Goal: Task Accomplishment & Management: Complete application form

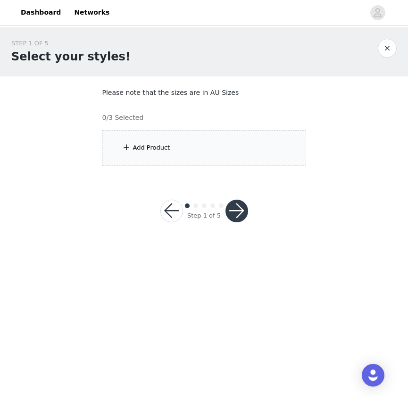
drag, startPoint x: 393, startPoint y: 88, endPoint x: 253, endPoint y: 145, distance: 151.7
click at [253, 145] on div "Add Product" at bounding box center [204, 147] width 204 height 35
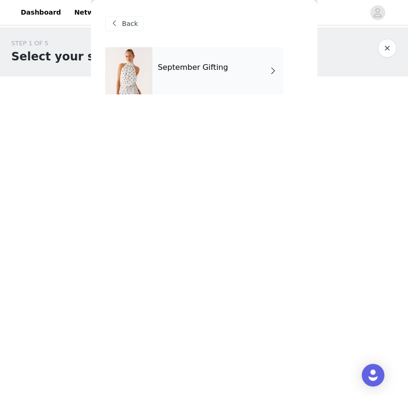
click at [222, 78] on div "September Gifting" at bounding box center [217, 70] width 131 height 47
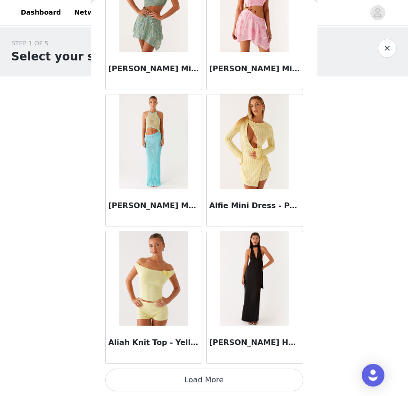
click at [219, 378] on button "Load More" at bounding box center [204, 379] width 198 height 23
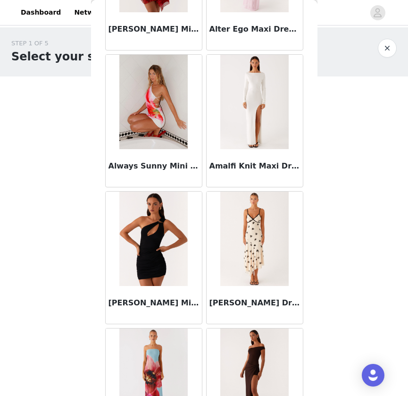
scroll to position [2325, 0]
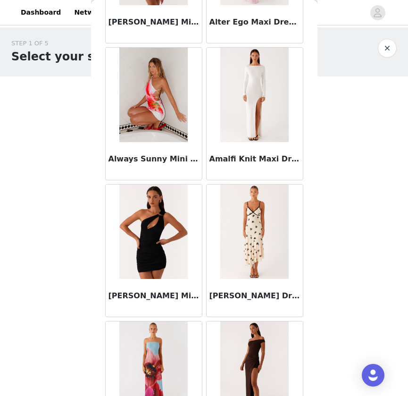
click at [254, 92] on img at bounding box center [254, 95] width 68 height 94
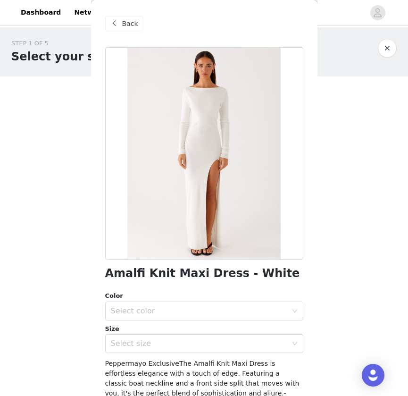
scroll to position [0, 0]
click at [120, 18] on span at bounding box center [114, 23] width 11 height 11
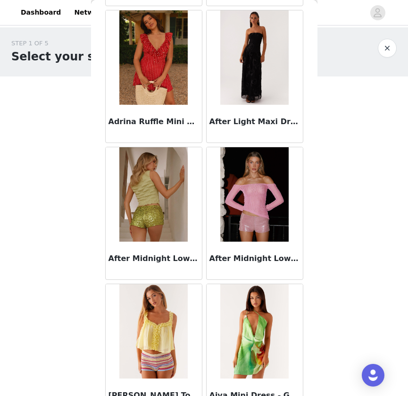
scroll to position [502, 0]
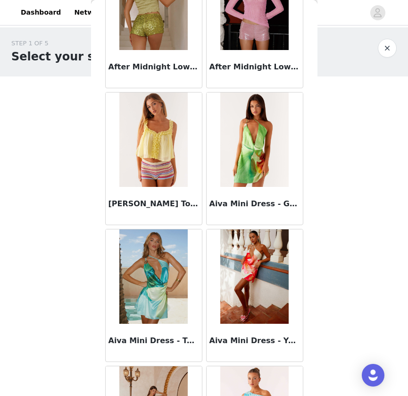
click at [155, 151] on img at bounding box center [153, 139] width 68 height 94
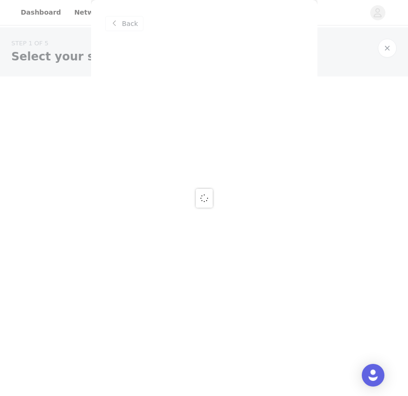
scroll to position [0, 0]
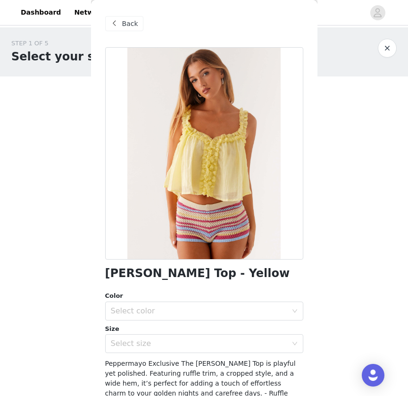
click at [130, 25] on span "Back" at bounding box center [130, 24] width 16 height 10
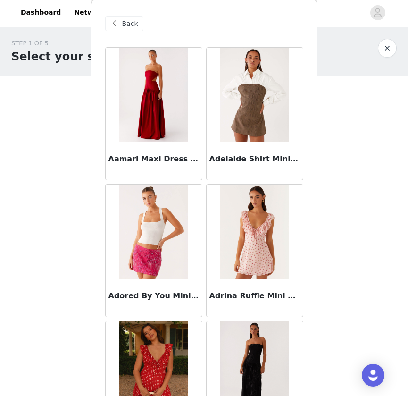
click at [258, 124] on img at bounding box center [254, 95] width 68 height 94
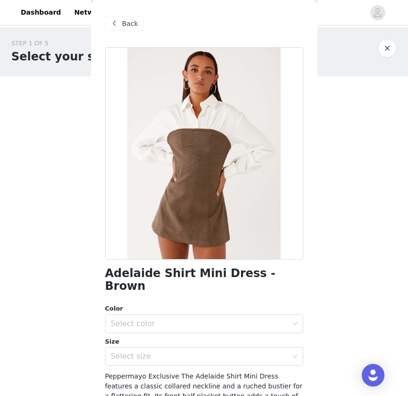
click at [121, 21] on div "Back" at bounding box center [124, 23] width 38 height 15
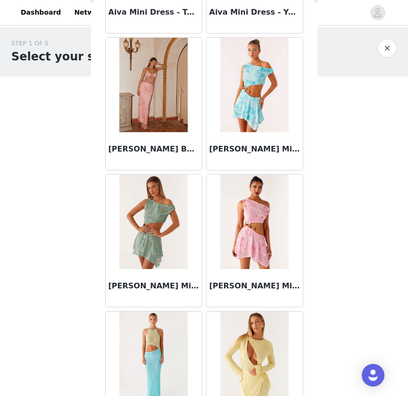
scroll to position [618, 0]
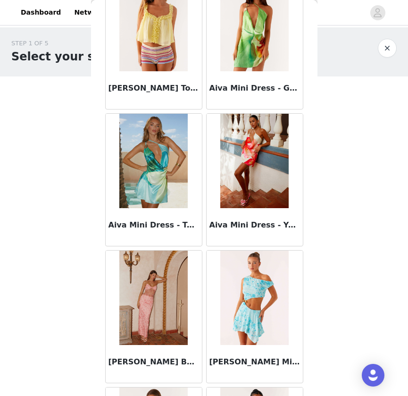
click at [135, 188] on img at bounding box center [153, 161] width 68 height 94
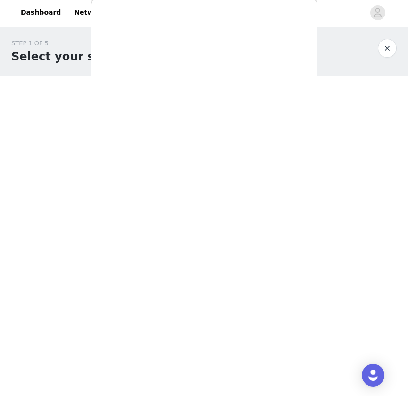
scroll to position [0, 0]
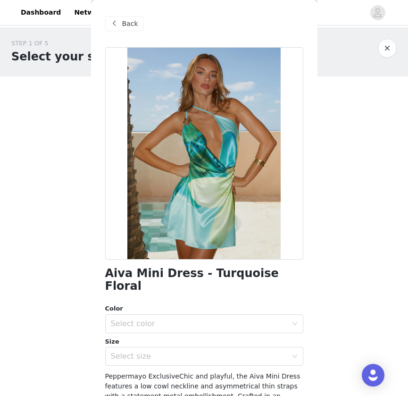
click at [127, 22] on span "Back" at bounding box center [130, 24] width 16 height 10
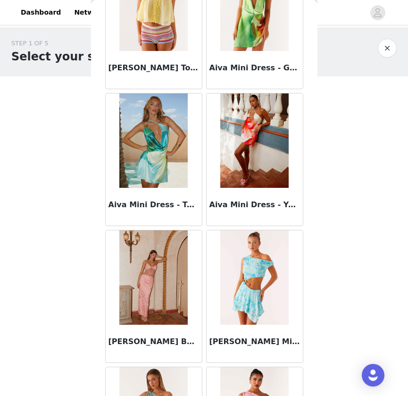
scroll to position [639, 0]
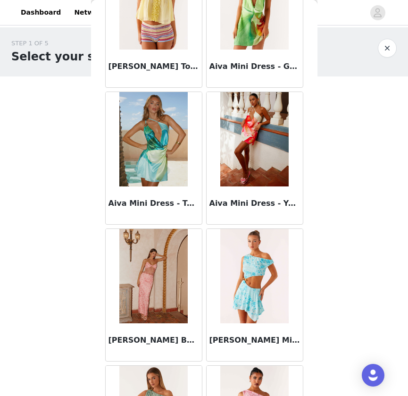
click at [251, 285] on img at bounding box center [254, 276] width 68 height 94
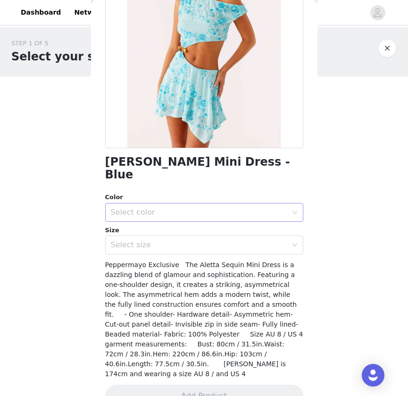
scroll to position [111, 0]
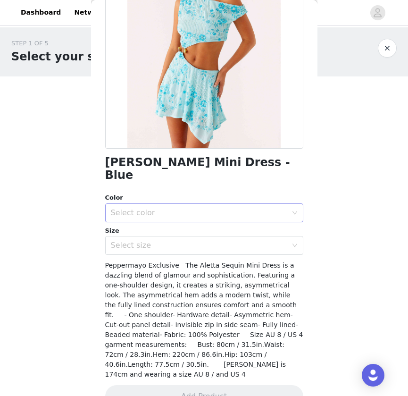
click at [214, 208] on div "Select color" at bounding box center [199, 212] width 176 height 9
click at [204, 220] on li "Blue" at bounding box center [204, 220] width 198 height 15
click at [204, 240] on div "Select size" at bounding box center [199, 244] width 176 height 9
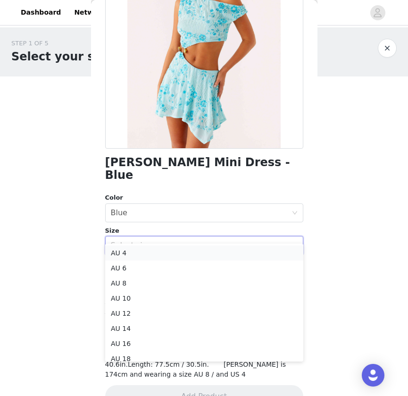
click at [201, 249] on li "AU 4" at bounding box center [204, 252] width 198 height 15
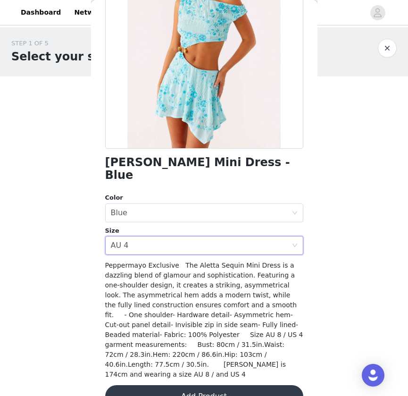
scroll to position [0, 0]
click at [199, 385] on button "Add Product" at bounding box center [204, 396] width 198 height 23
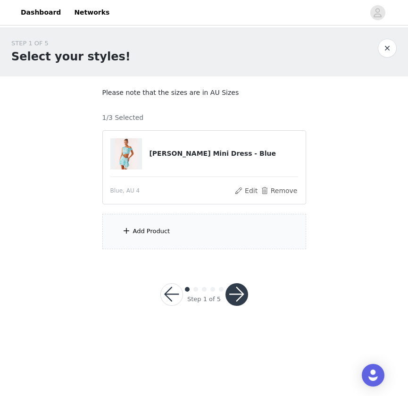
click at [160, 233] on div "Add Product" at bounding box center [151, 230] width 37 height 9
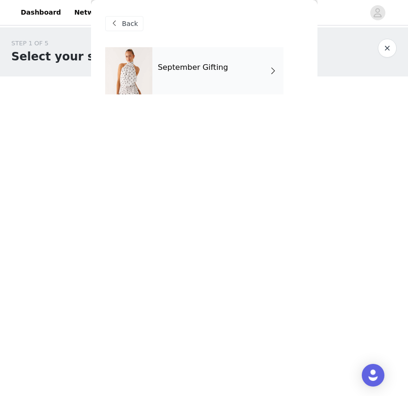
click at [224, 60] on div "September Gifting" at bounding box center [217, 70] width 131 height 47
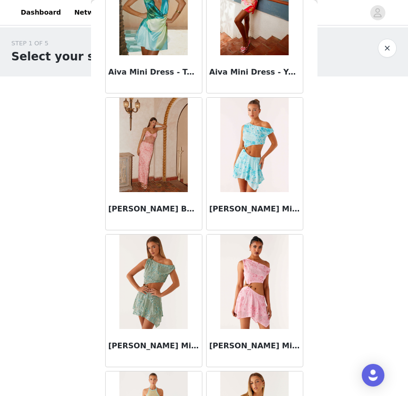
scroll to position [773, 0]
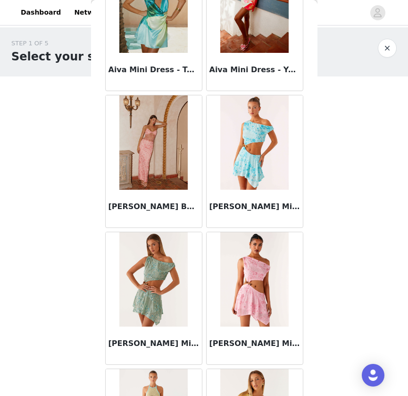
click at [146, 163] on img at bounding box center [153, 142] width 68 height 94
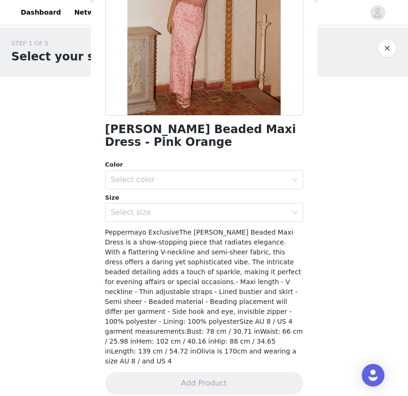
scroll to position [143, 0]
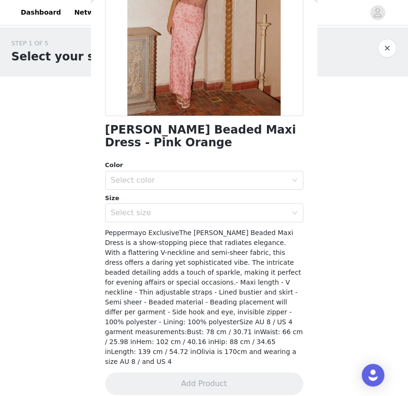
click at [208, 195] on div "Size" at bounding box center [204, 197] width 198 height 9
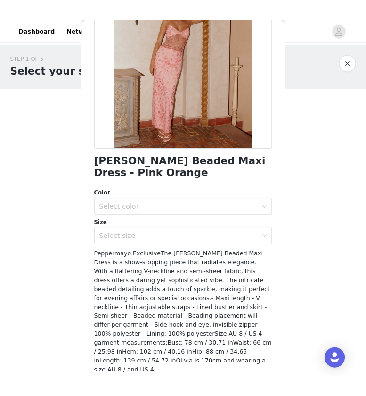
scroll to position [50, 0]
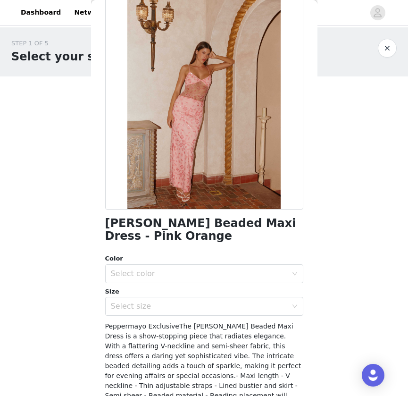
click at [207, 91] on div at bounding box center [204, 103] width 198 height 212
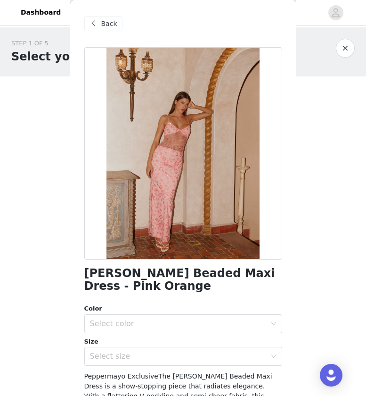
scroll to position [0, 0]
click at [103, 23] on span "Back" at bounding box center [109, 24] width 16 height 10
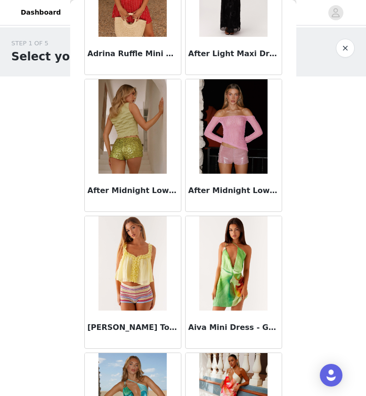
scroll to position [380, 0]
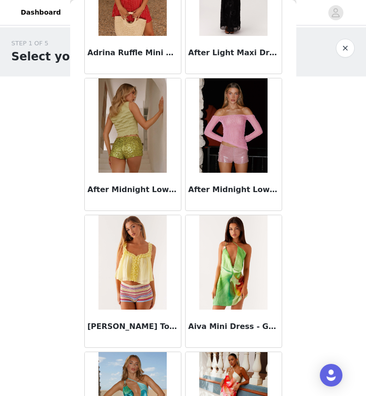
click at [225, 134] on img at bounding box center [233, 125] width 68 height 94
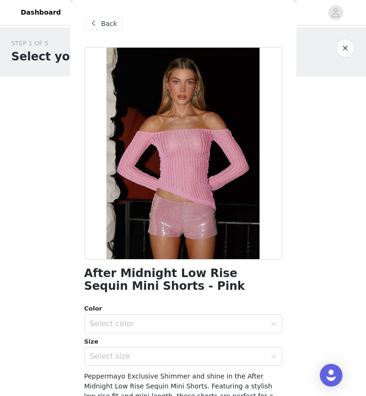
scroll to position [0, 0]
click at [113, 23] on span "Back" at bounding box center [109, 24] width 16 height 10
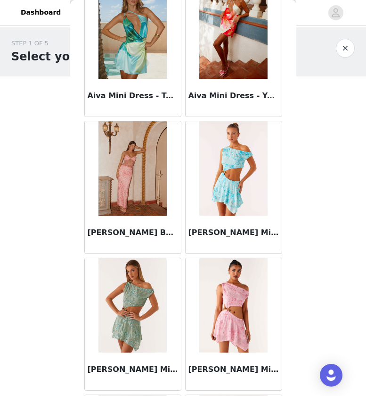
scroll to position [920, 0]
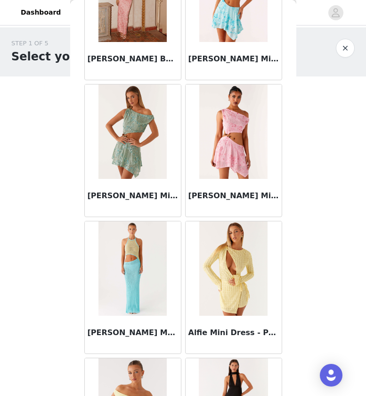
click at [134, 129] on img at bounding box center [133, 131] width 68 height 94
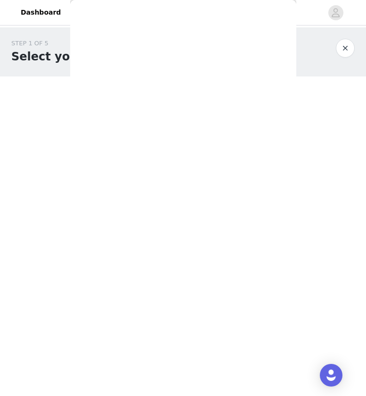
scroll to position [0, 0]
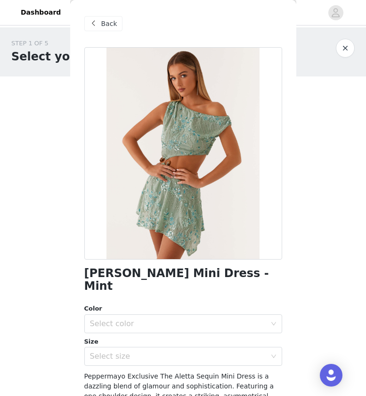
click at [111, 27] on span "Back" at bounding box center [109, 24] width 16 height 10
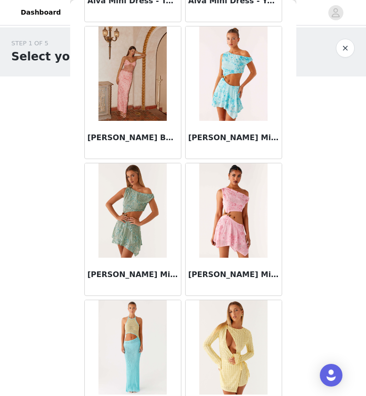
scroll to position [948, 0]
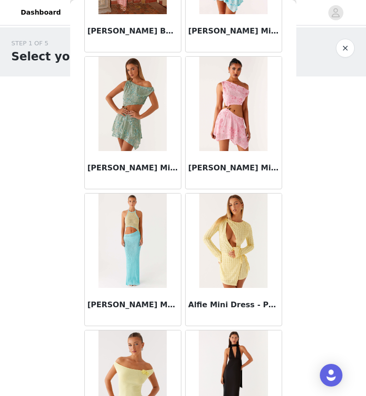
click at [243, 144] on img at bounding box center [233, 104] width 68 height 94
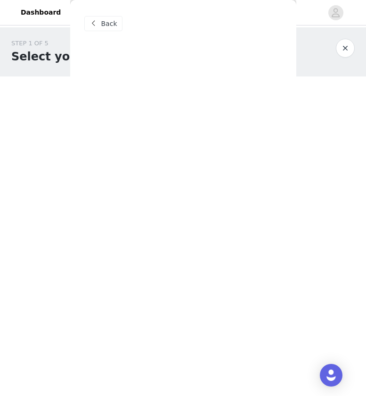
scroll to position [0, 0]
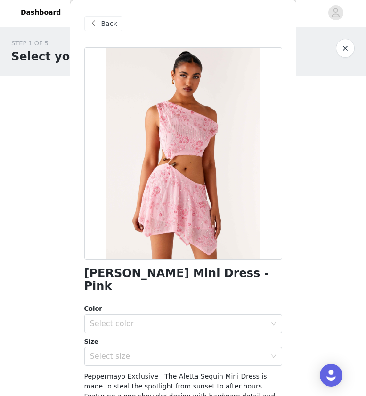
click at [108, 25] on span "Back" at bounding box center [109, 24] width 16 height 10
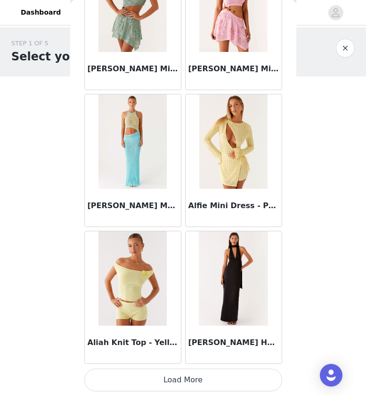
scroll to position [1047, 0]
click at [132, 138] on img at bounding box center [133, 141] width 68 height 94
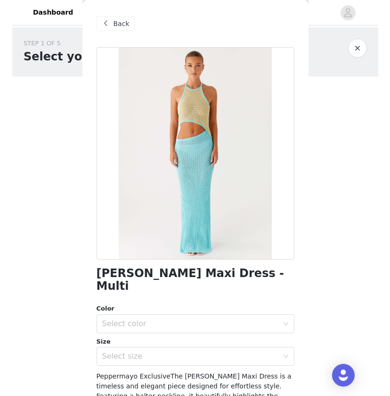
scroll to position [0, 0]
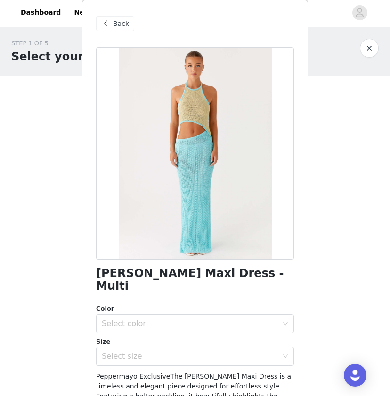
click at [194, 321] on div "Color Select color Size Select size" at bounding box center [195, 335] width 198 height 62
click at [193, 319] on div "Select color" at bounding box center [190, 323] width 176 height 9
click at [183, 325] on li "Multi" at bounding box center [195, 330] width 198 height 15
click at [184, 351] on div "Select size" at bounding box center [190, 355] width 176 height 9
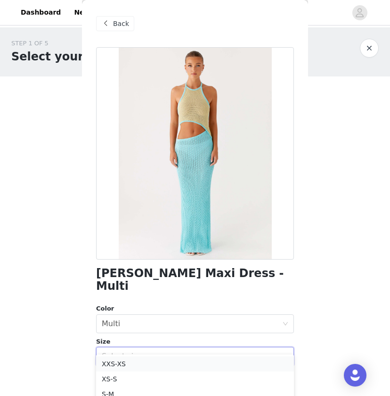
click at [182, 363] on li "XXS-XS" at bounding box center [195, 363] width 198 height 15
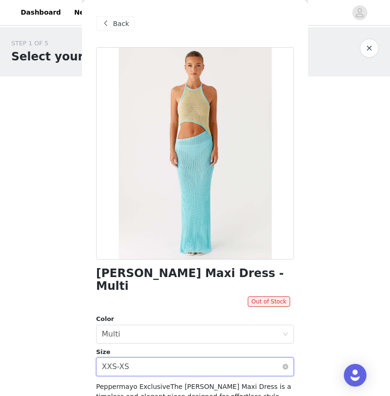
click at [128, 357] on div "XXS-XS" at bounding box center [115, 366] width 27 height 18
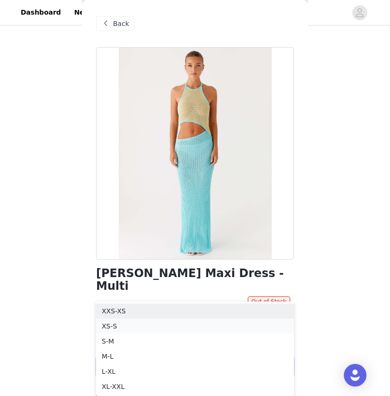
scroll to position [63, 0]
click at [150, 326] on li "XS-S" at bounding box center [195, 325] width 198 height 15
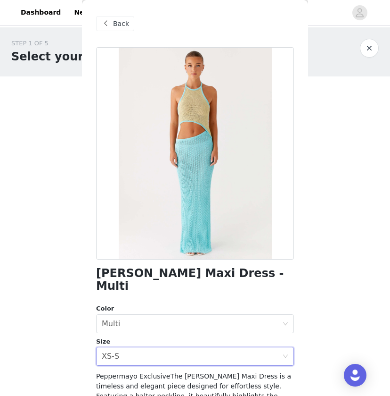
scroll to position [0, 0]
click at [120, 20] on span "Back" at bounding box center [121, 24] width 16 height 10
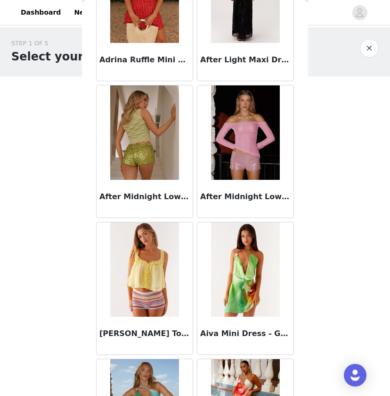
scroll to position [478, 0]
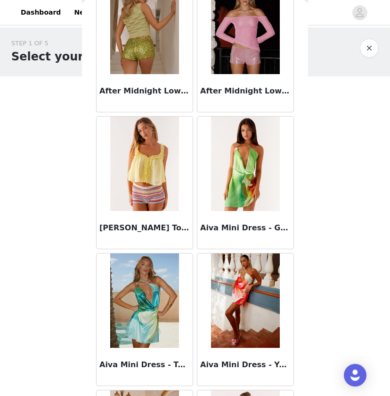
click at [145, 284] on img at bounding box center [144, 300] width 68 height 94
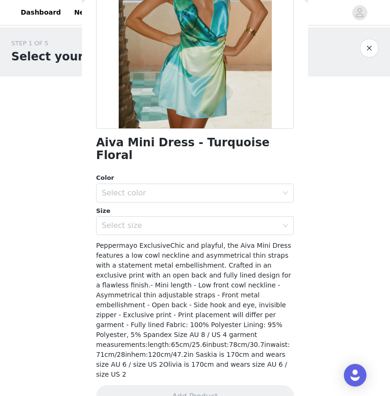
scroll to position [0, 0]
click at [203, 173] on div "Color" at bounding box center [195, 177] width 198 height 9
click at [203, 184] on div "Select color" at bounding box center [192, 193] width 181 height 18
click at [204, 198] on li "Turquoise Floral" at bounding box center [195, 200] width 198 height 15
click at [201, 221] on div "Select size" at bounding box center [190, 225] width 176 height 9
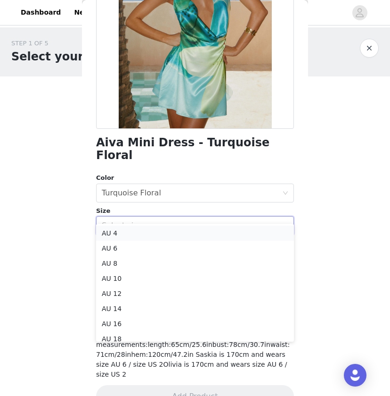
click at [199, 235] on li "AU 4" at bounding box center [195, 232] width 198 height 15
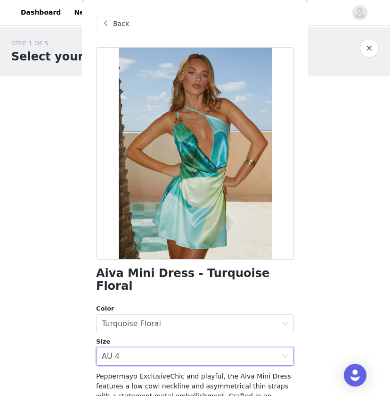
click at [109, 19] on span at bounding box center [105, 23] width 11 height 11
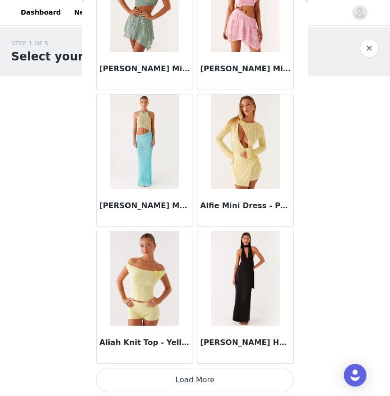
click at [173, 380] on button "Load More" at bounding box center [195, 379] width 198 height 23
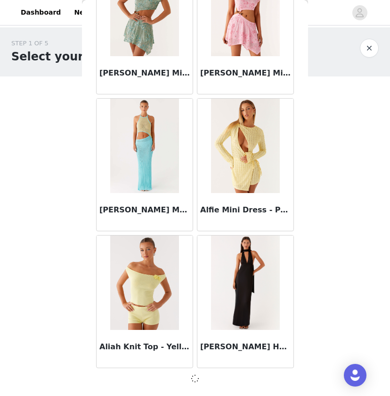
click at [153, 290] on img at bounding box center [144, 282] width 68 height 94
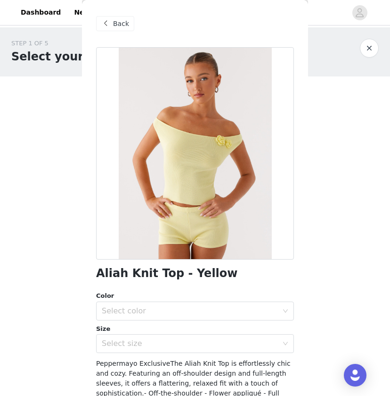
scroll to position [58, 0]
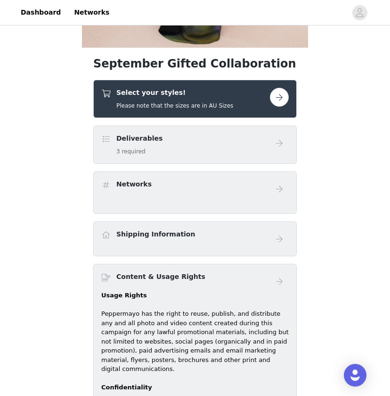
scroll to position [153, 0]
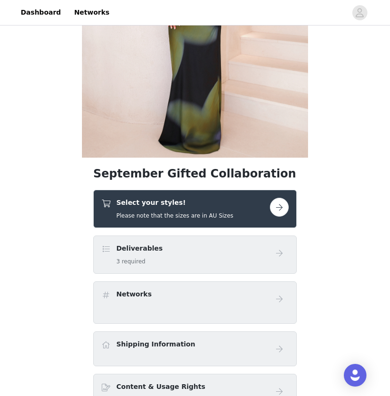
click at [232, 215] on div "Select your styles! Please note that the sizes are in AU Sizes" at bounding box center [185, 209] width 169 height 22
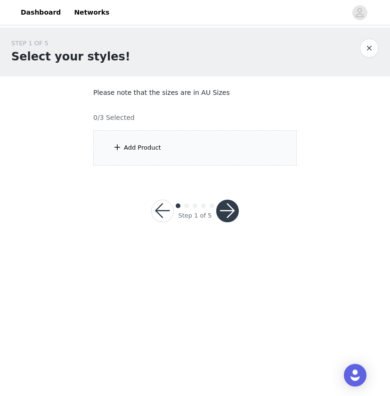
click at [249, 135] on div "Add Product" at bounding box center [195, 147] width 204 height 35
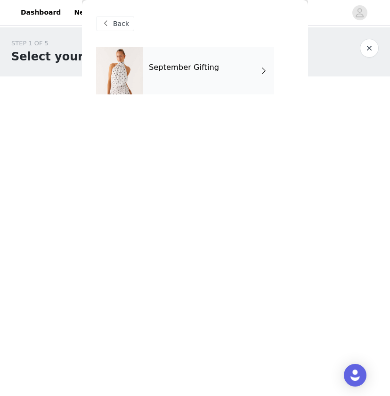
click at [217, 70] on div "September Gifting" at bounding box center [208, 70] width 131 height 47
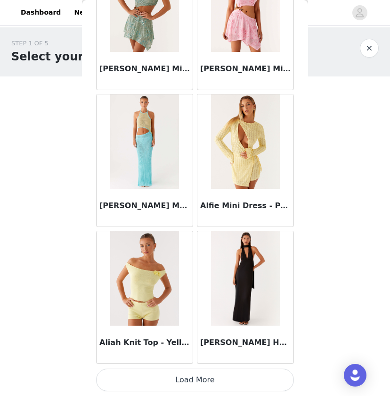
click at [210, 381] on button "Load More" at bounding box center [195, 379] width 198 height 23
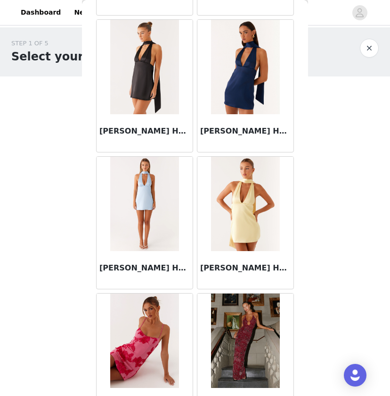
scroll to position [1700, 0]
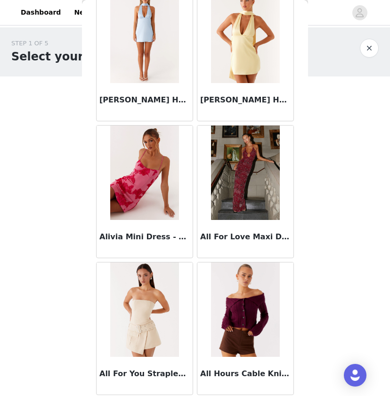
click at [152, 279] on img at bounding box center [144, 309] width 68 height 94
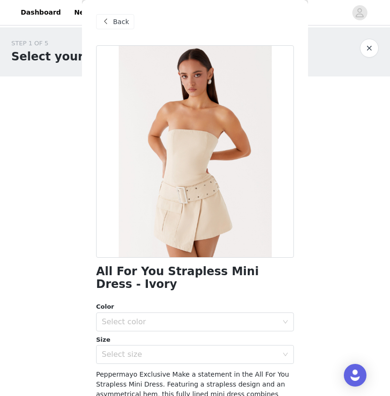
scroll to position [3, 0]
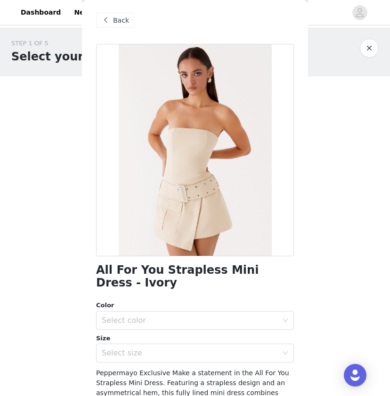
click at [120, 26] on div "Back" at bounding box center [115, 20] width 38 height 15
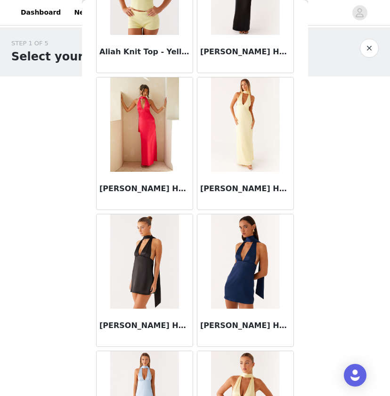
scroll to position [1552, 0]
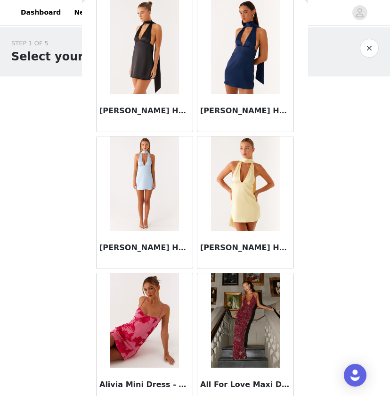
click at [142, 59] on img at bounding box center [144, 47] width 68 height 94
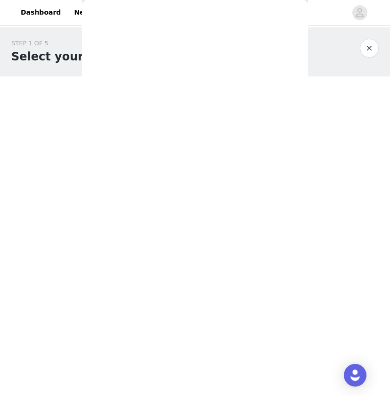
scroll to position [0, 0]
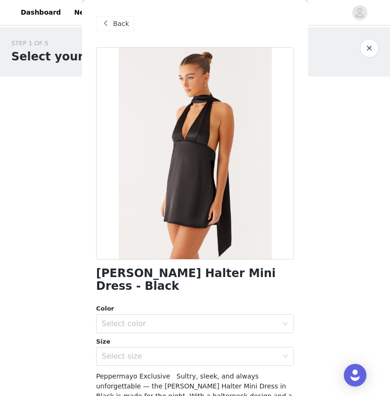
click at [120, 23] on span "Back" at bounding box center [121, 24] width 16 height 10
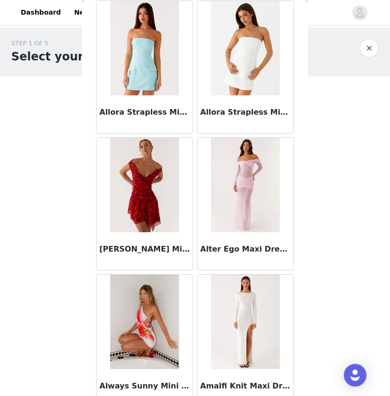
scroll to position [2098, 0]
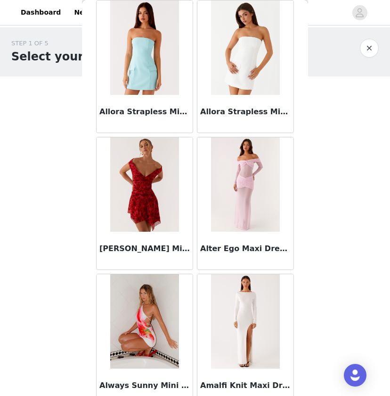
click at [238, 99] on div "Allora Strapless Mini Dress - White" at bounding box center [246, 114] width 96 height 38
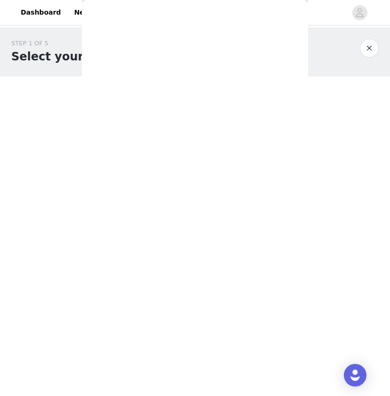
scroll to position [0, 0]
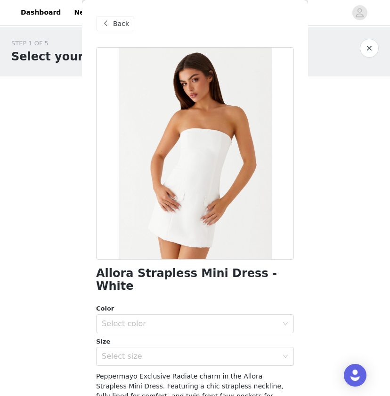
click at [124, 23] on span "Back" at bounding box center [121, 24] width 16 height 10
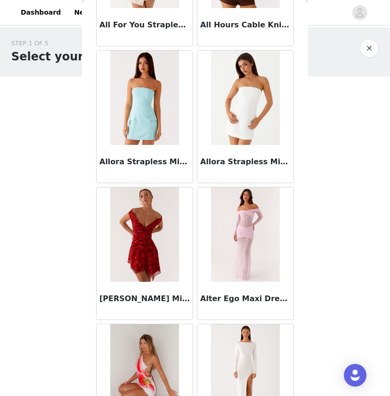
scroll to position [2054, 0]
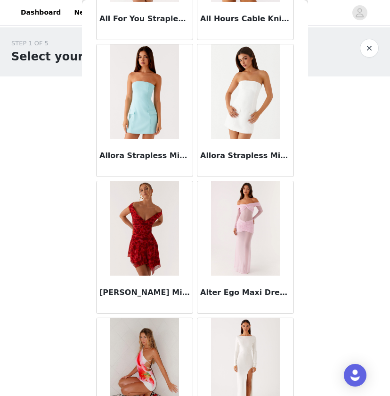
click at [140, 281] on div "[PERSON_NAME] Mini Dress - Deep Red Floral" at bounding box center [145, 294] width 96 height 38
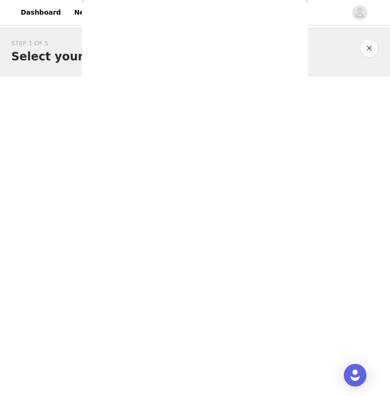
scroll to position [0, 0]
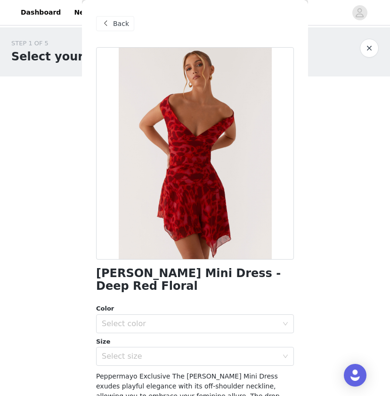
click at [127, 18] on div "Back" at bounding box center [115, 23] width 38 height 15
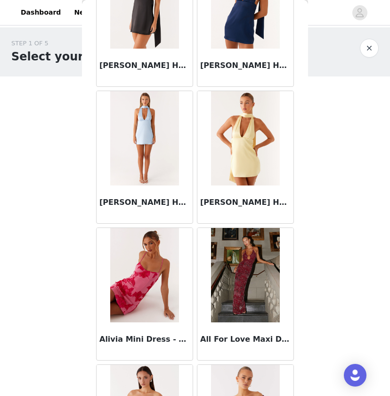
scroll to position [1820, 0]
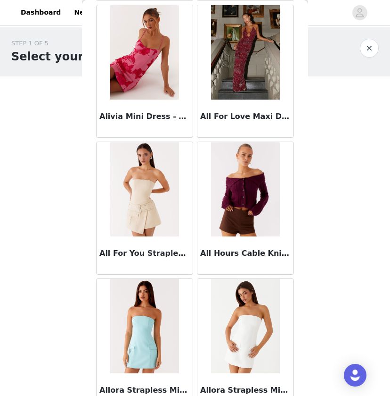
click at [129, 88] on img at bounding box center [144, 52] width 68 height 94
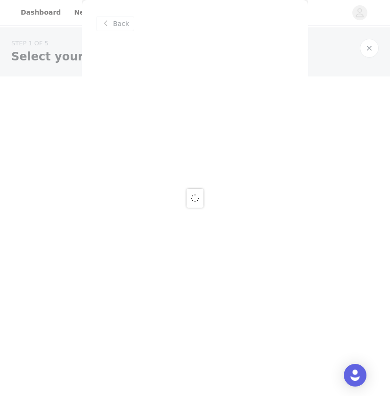
scroll to position [0, 0]
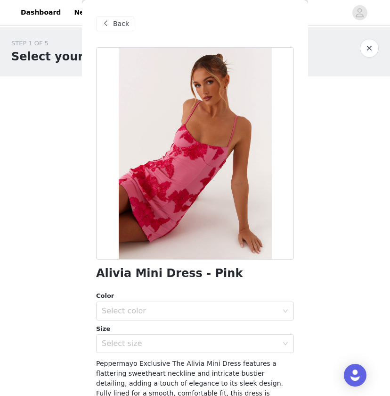
click at [122, 21] on span "Back" at bounding box center [121, 24] width 16 height 10
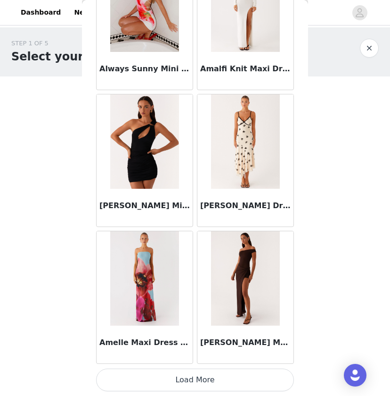
click at [210, 383] on button "Load More" at bounding box center [195, 379] width 198 height 23
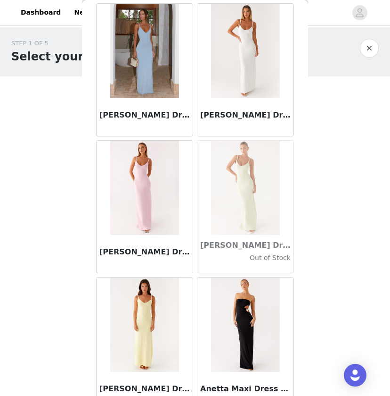
scroll to position [3054, 0]
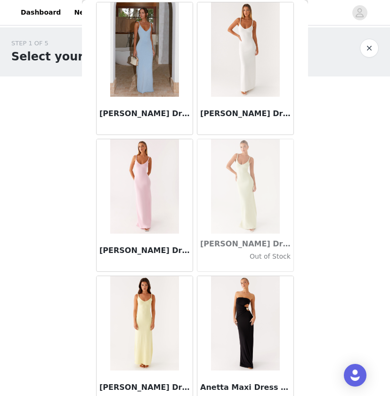
click at [157, 172] on img at bounding box center [144, 186] width 68 height 94
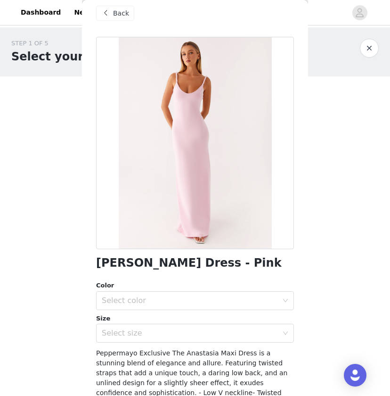
scroll to position [11, 0]
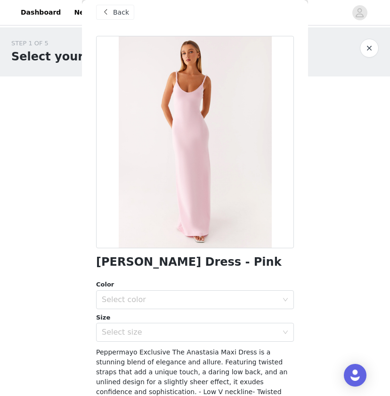
click at [128, 14] on span "Back" at bounding box center [121, 13] width 16 height 10
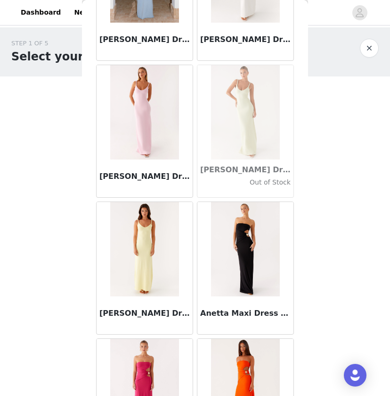
scroll to position [2987, 0]
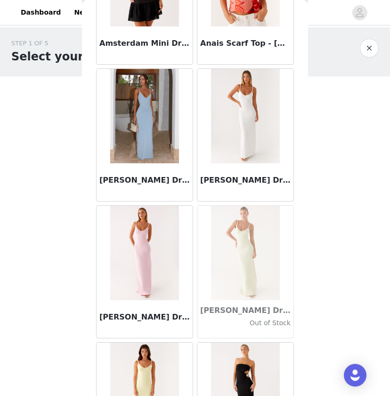
click at [260, 255] on img at bounding box center [245, 253] width 68 height 94
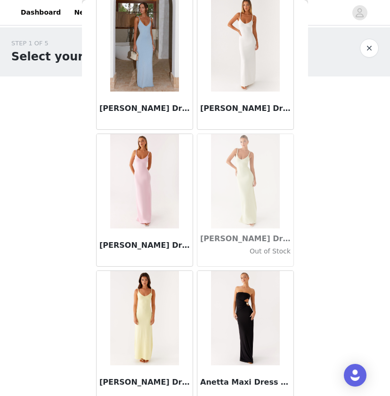
scroll to position [3066, 0]
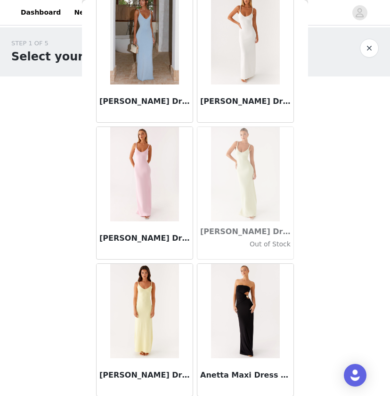
click at [250, 204] on img at bounding box center [245, 174] width 68 height 94
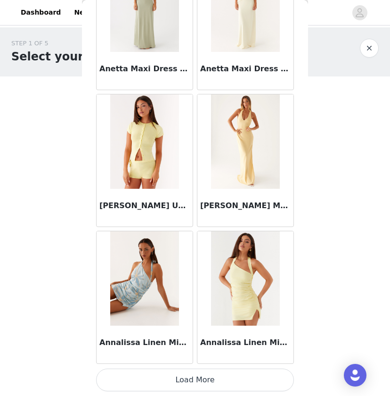
scroll to position [3782, 0]
click at [183, 369] on button "Load More" at bounding box center [195, 379] width 198 height 23
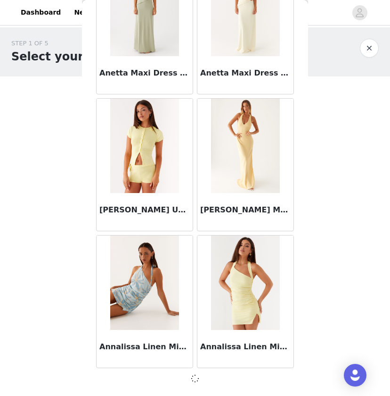
scroll to position [3778, 0]
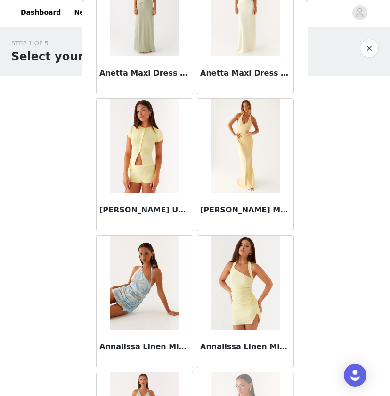
click at [128, 303] on img at bounding box center [144, 282] width 68 height 94
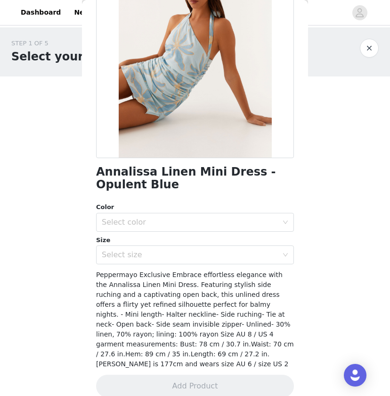
scroll to position [104, 0]
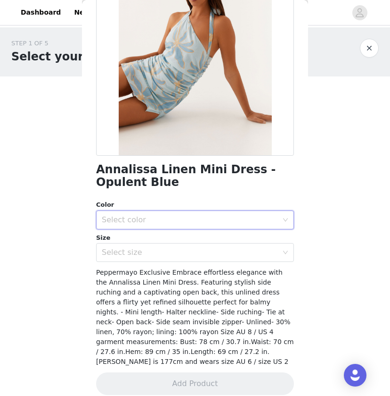
click at [170, 224] on div "Select color" at bounding box center [192, 220] width 181 height 18
click at [173, 246] on li "Opulent Blue" at bounding box center [195, 239] width 198 height 15
click at [173, 239] on div "Size" at bounding box center [195, 237] width 198 height 9
click at [173, 248] on div "Select size" at bounding box center [190, 252] width 176 height 9
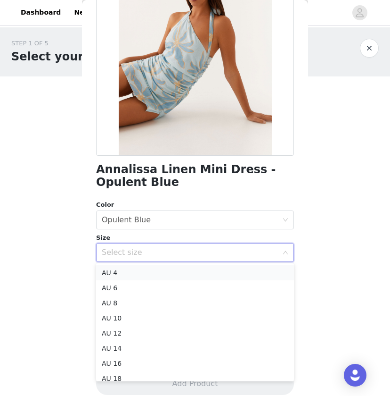
click at [168, 272] on li "AU 4" at bounding box center [195, 272] width 198 height 15
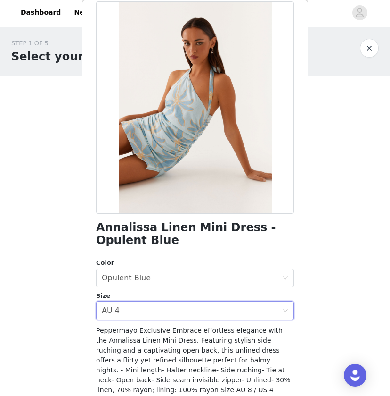
scroll to position [58, 0]
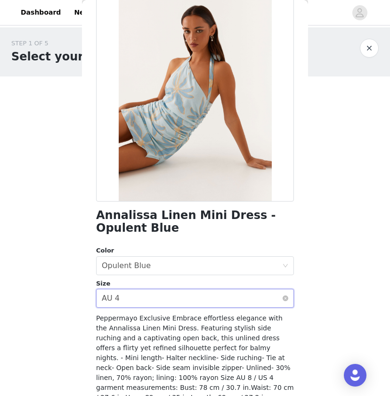
click at [187, 293] on div "Select size AU 4" at bounding box center [192, 298] width 181 height 18
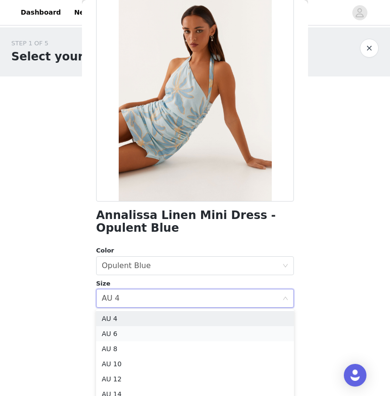
click at [173, 328] on li "AU 6" at bounding box center [195, 333] width 198 height 15
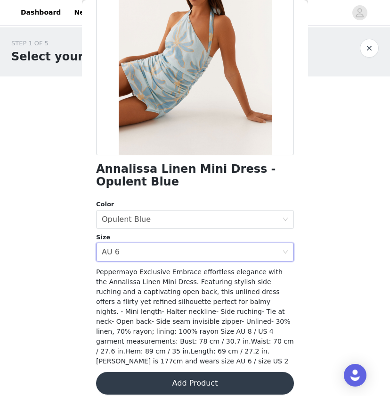
scroll to position [104, 0]
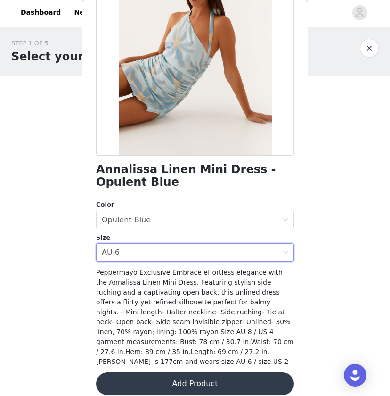
click at [184, 375] on button "Add Product" at bounding box center [195, 383] width 198 height 23
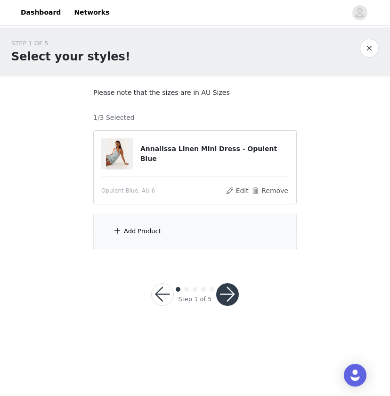
click at [143, 226] on div "Add Product" at bounding box center [142, 230] width 37 height 9
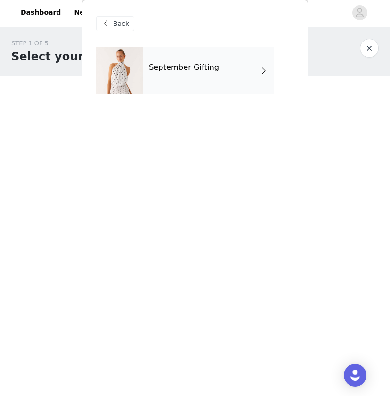
click at [207, 55] on div "September Gifting" at bounding box center [208, 70] width 131 height 47
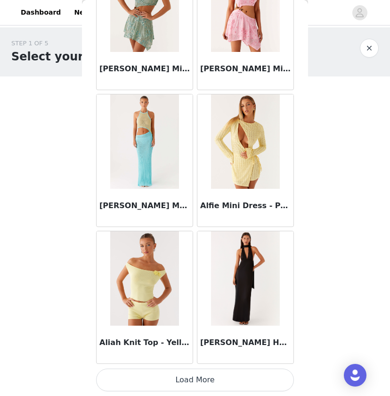
click at [185, 386] on button "Load More" at bounding box center [195, 379] width 198 height 23
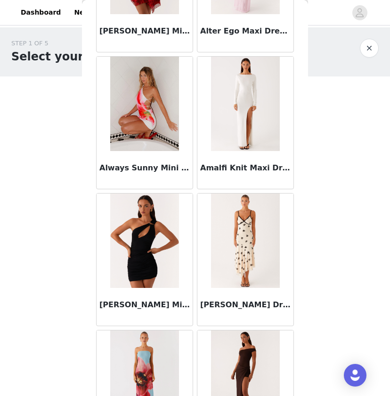
scroll to position [2375, 0]
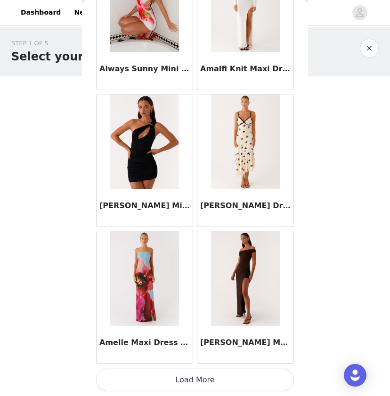
click at [206, 383] on button "Load More" at bounding box center [195, 379] width 198 height 23
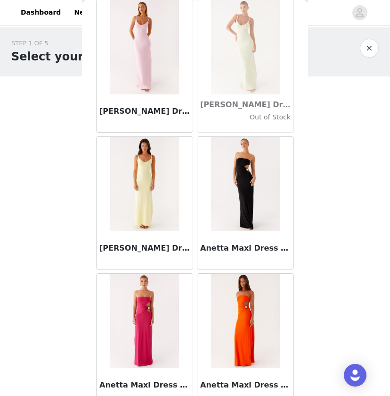
scroll to position [3189, 0]
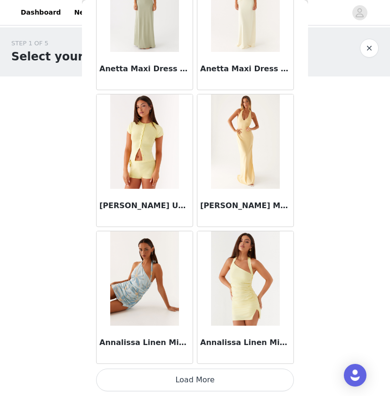
click at [215, 378] on button "Load More" at bounding box center [195, 379] width 198 height 23
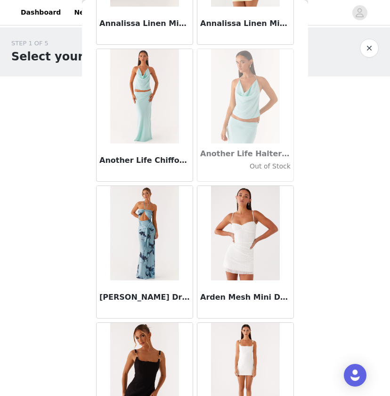
scroll to position [4099, 0]
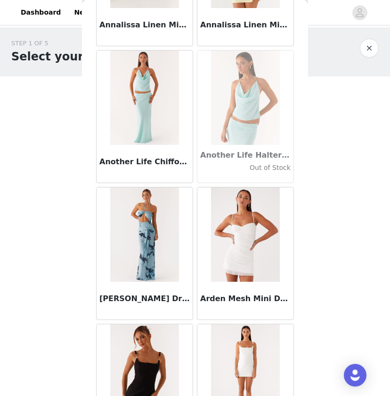
click at [147, 218] on img at bounding box center [144, 234] width 68 height 94
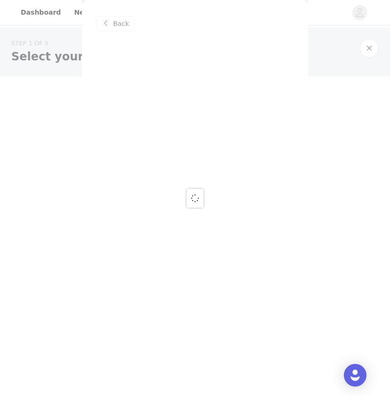
scroll to position [0, 0]
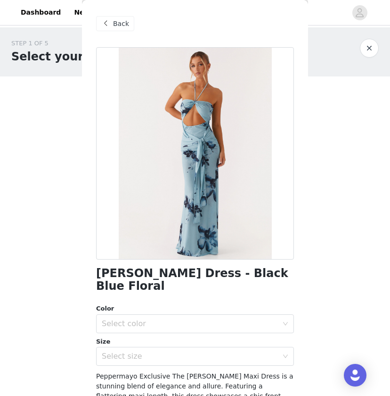
click at [116, 24] on span "Back" at bounding box center [121, 24] width 16 height 10
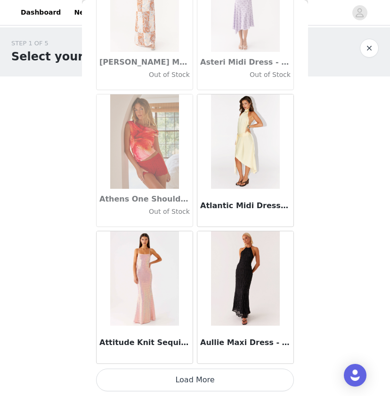
scroll to position [5149, 0]
click at [145, 308] on img at bounding box center [144, 278] width 68 height 94
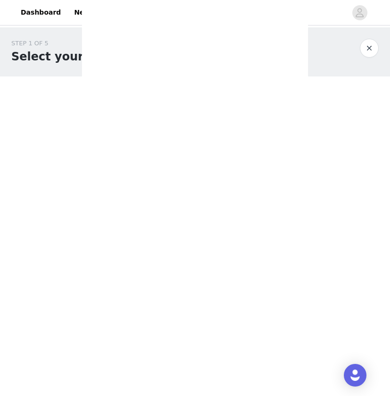
scroll to position [0, 0]
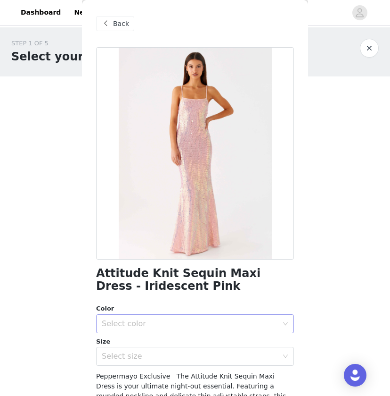
click at [232, 324] on div "Select color" at bounding box center [190, 323] width 176 height 9
click at [226, 341] on li "Iridescent Pink" at bounding box center [195, 343] width 198 height 15
click at [225, 355] on div "Select size" at bounding box center [190, 355] width 176 height 9
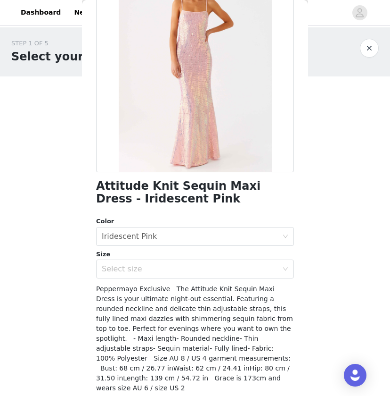
scroll to position [2, 0]
click at [217, 117] on div at bounding box center [195, 66] width 198 height 212
click at [244, 266] on div "Select size" at bounding box center [190, 268] width 176 height 9
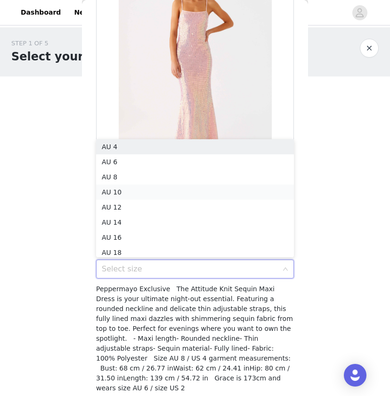
scroll to position [5, 0]
